Goal: Task Accomplishment & Management: Complete application form

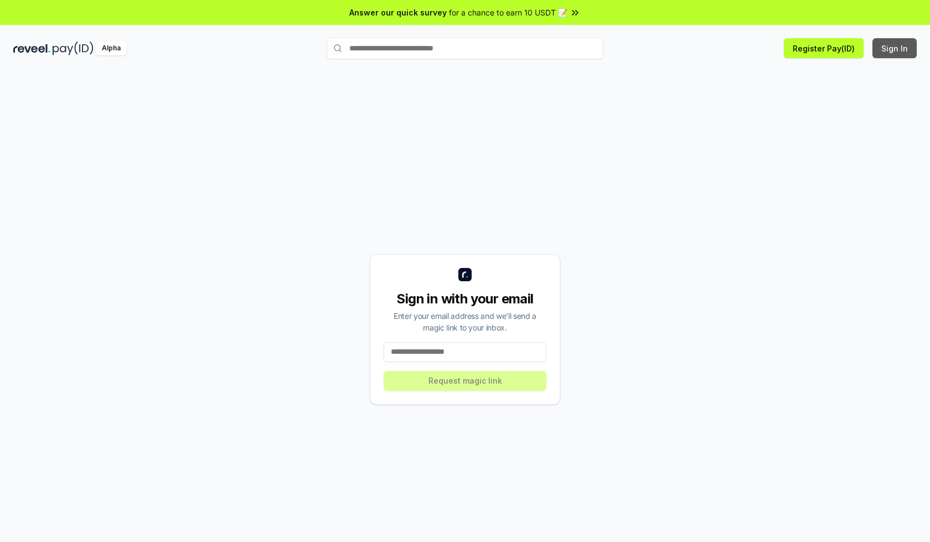
click at [895, 48] on button "Sign In" at bounding box center [895, 48] width 44 height 20
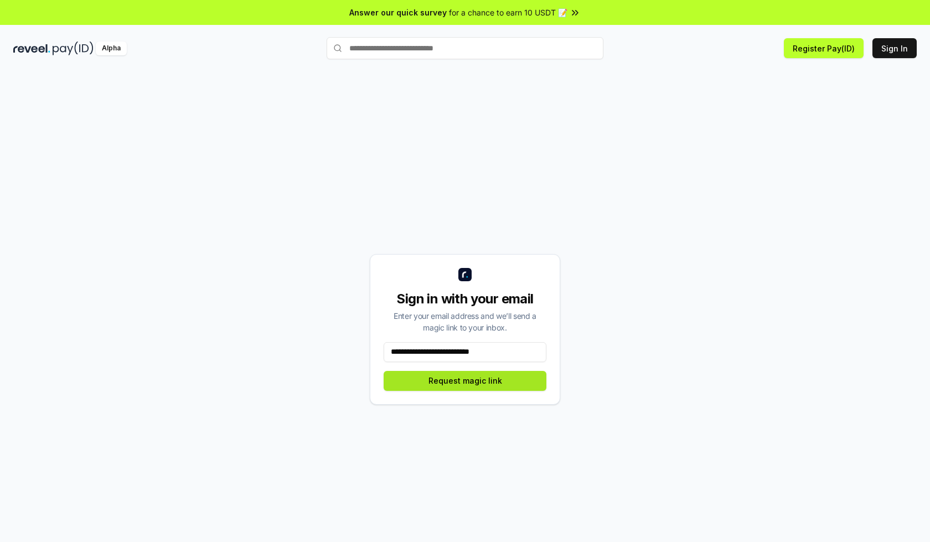
type input "**********"
click at [465, 380] on button "Request magic link" at bounding box center [465, 381] width 163 height 20
